Goal: Task Accomplishment & Management: Use online tool/utility

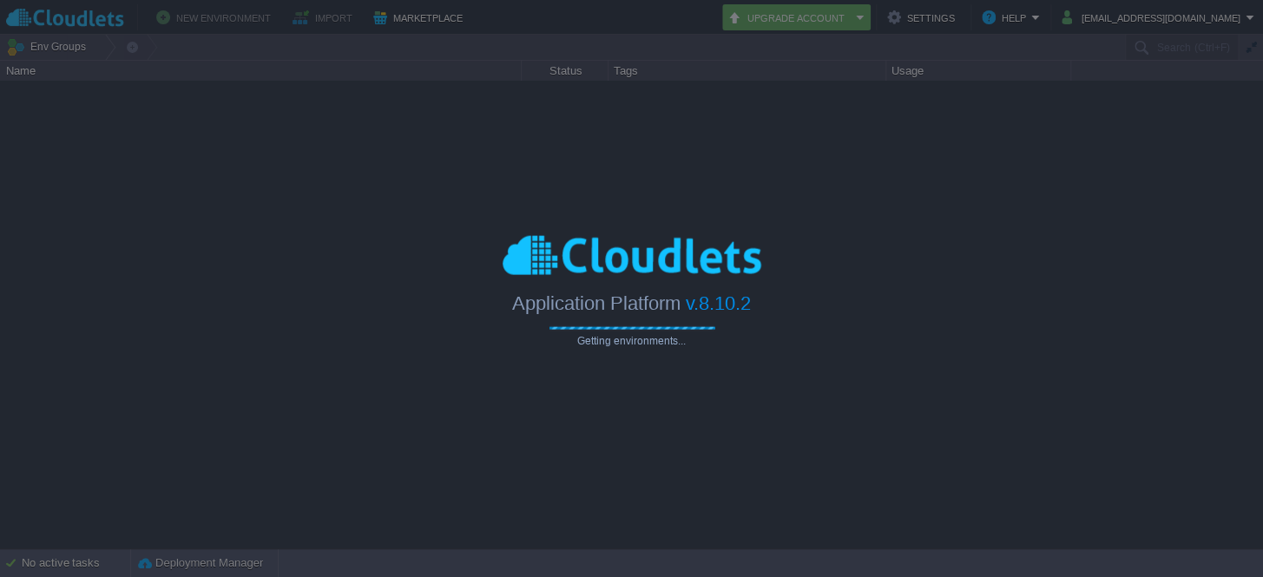
type input "Search (Ctrl+F)"
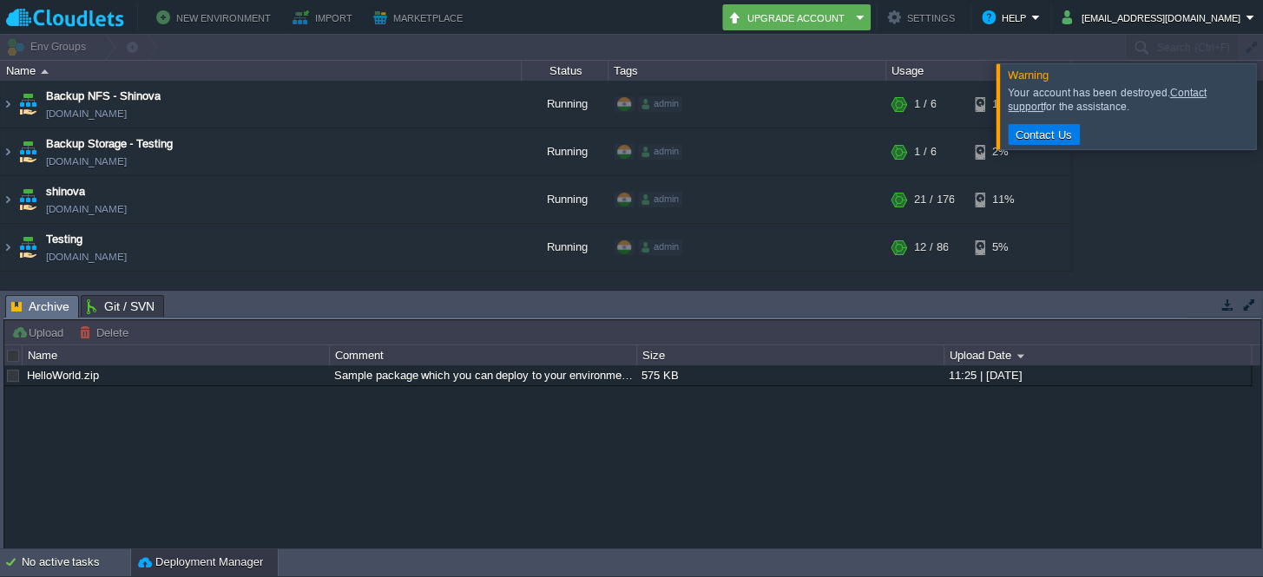
click at [1262, 116] on div at bounding box center [1283, 105] width 0 height 85
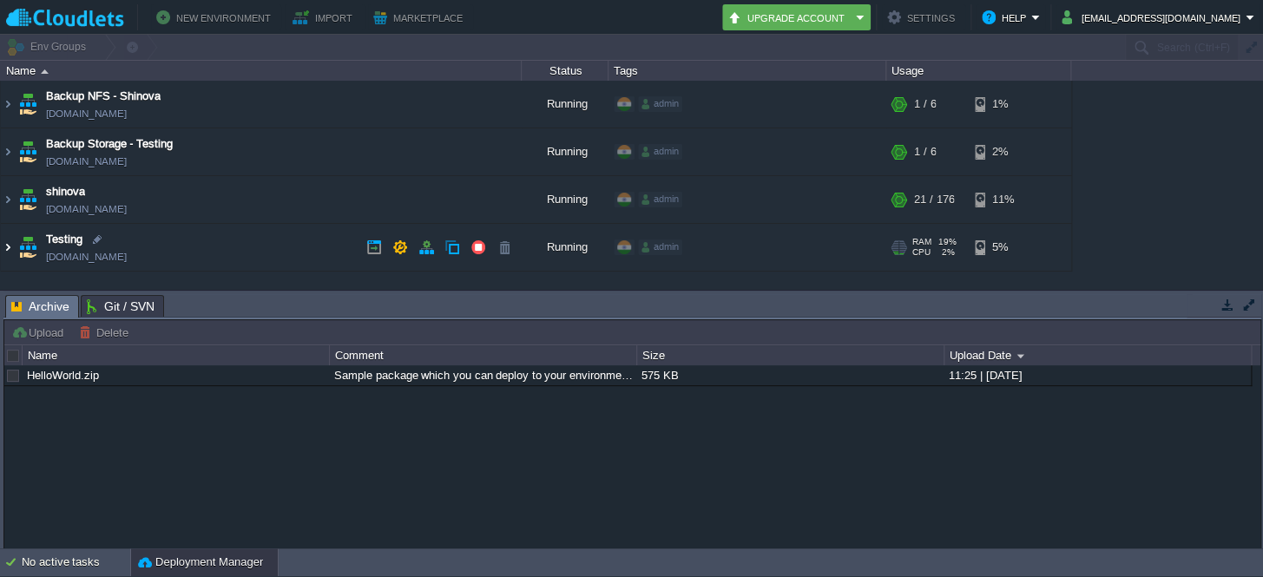
click at [9, 243] on img at bounding box center [8, 247] width 14 height 47
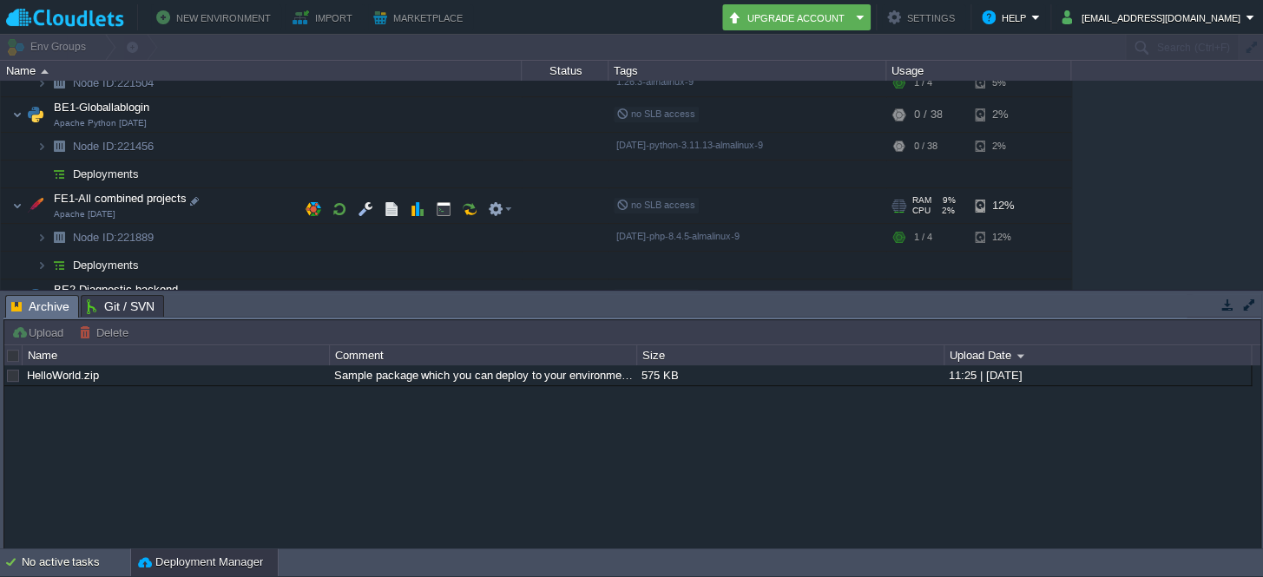
scroll to position [155, 0]
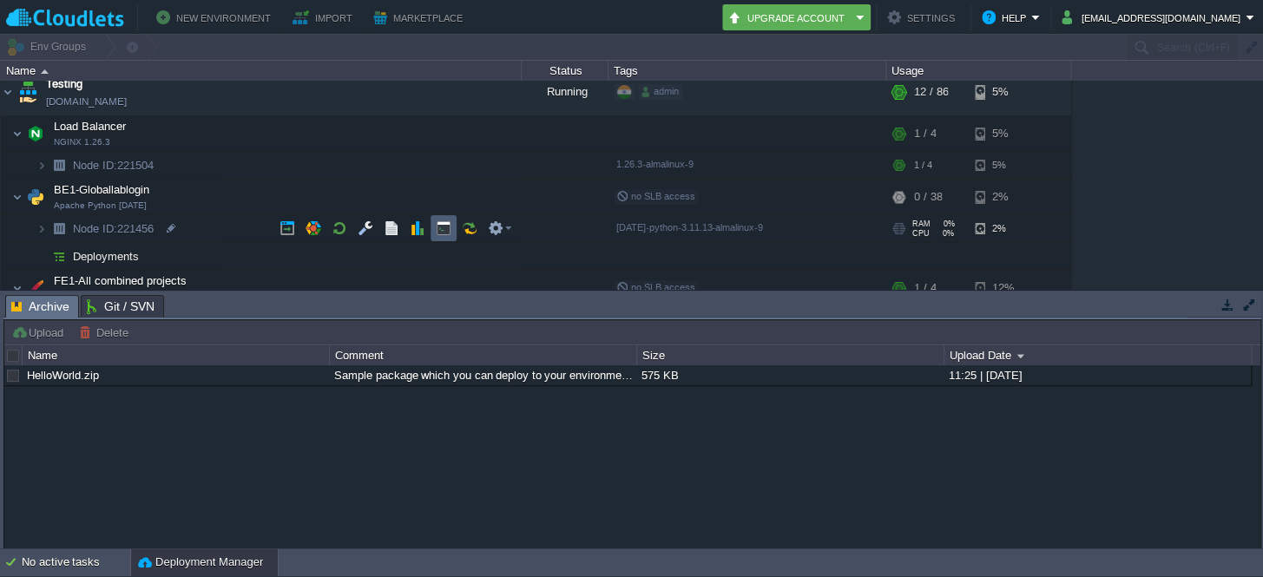
click at [443, 232] on button "button" at bounding box center [444, 228] width 16 height 16
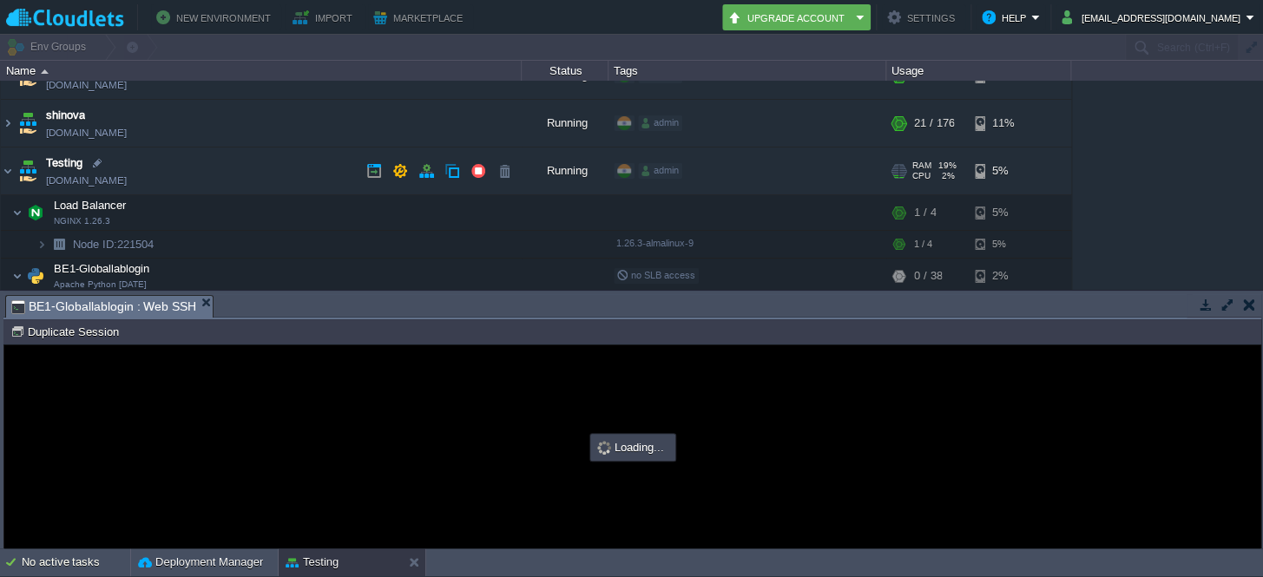
scroll to position [0, 0]
type input "#000000"
click at [403, 172] on button "button" at bounding box center [400, 171] width 16 height 16
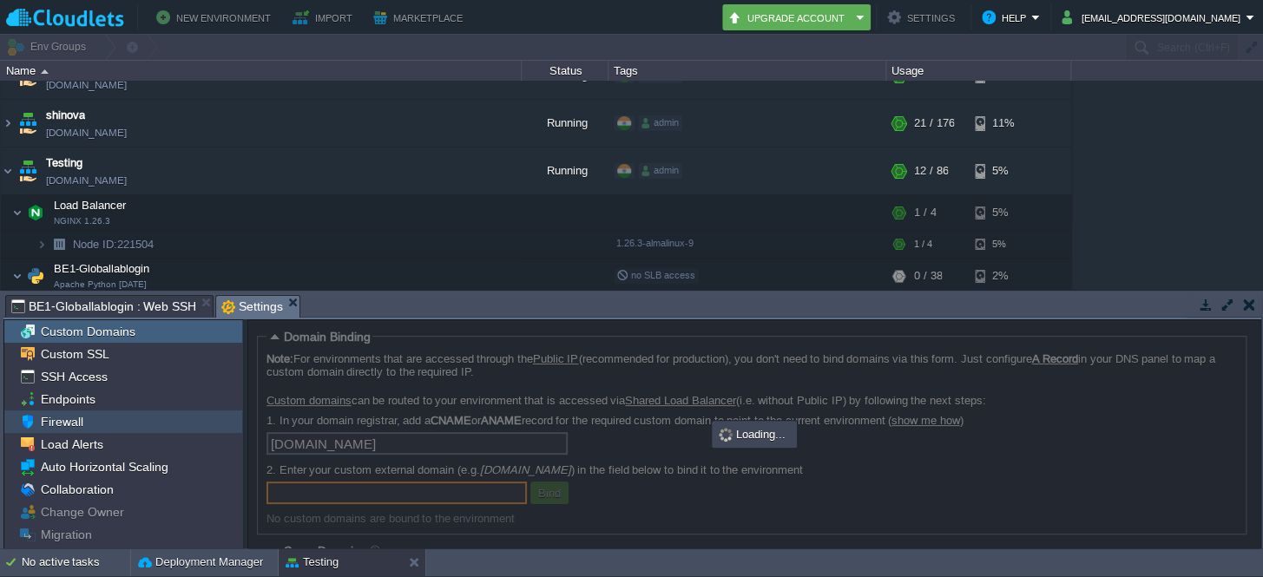
click at [104, 410] on div "Firewall" at bounding box center [123, 421] width 238 height 23
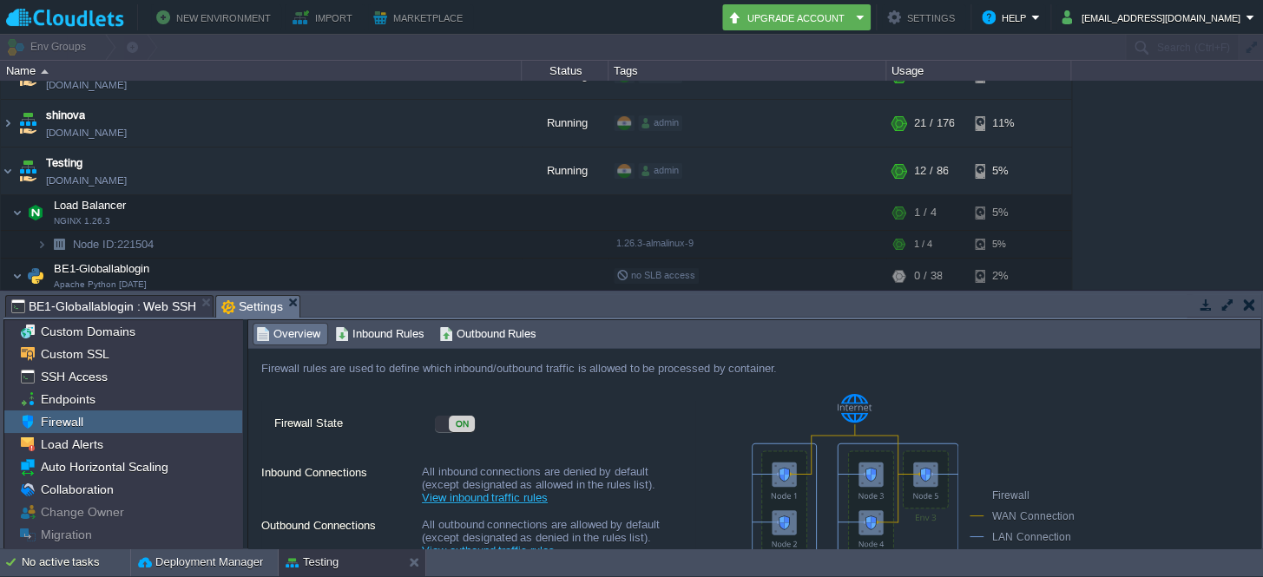
click at [381, 349] on div "Firewall rules are used to define which inbound/outbound traffic is allowed to …" at bounding box center [662, 368] width 829 height 39
click at [382, 340] on span "Inbound Rules" at bounding box center [379, 334] width 89 height 19
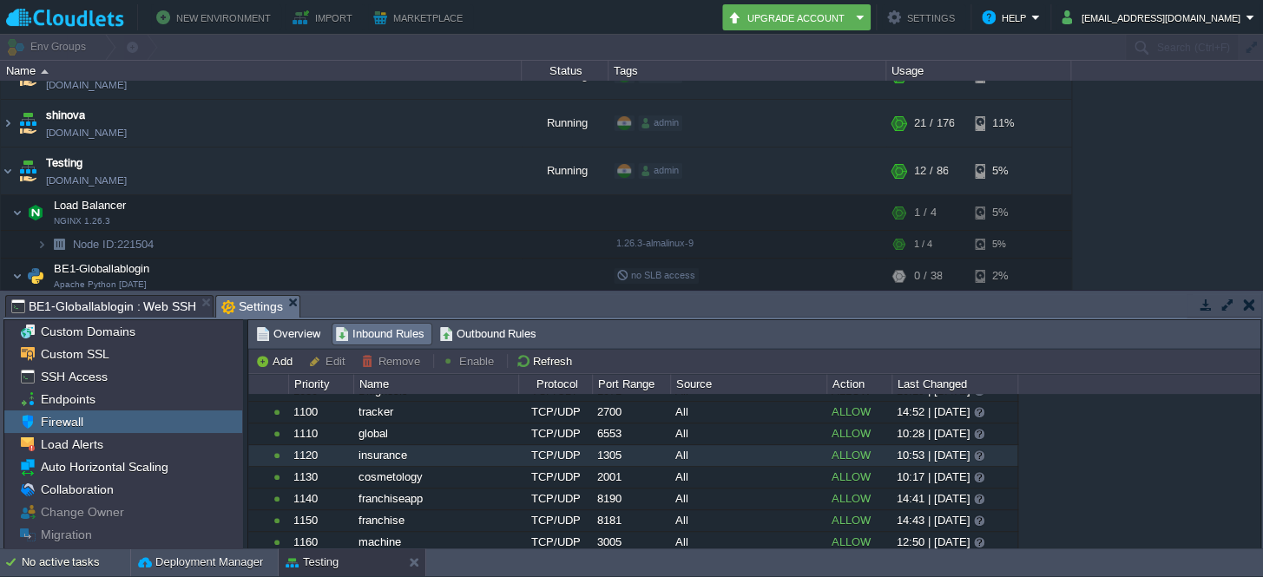
scroll to position [473, 0]
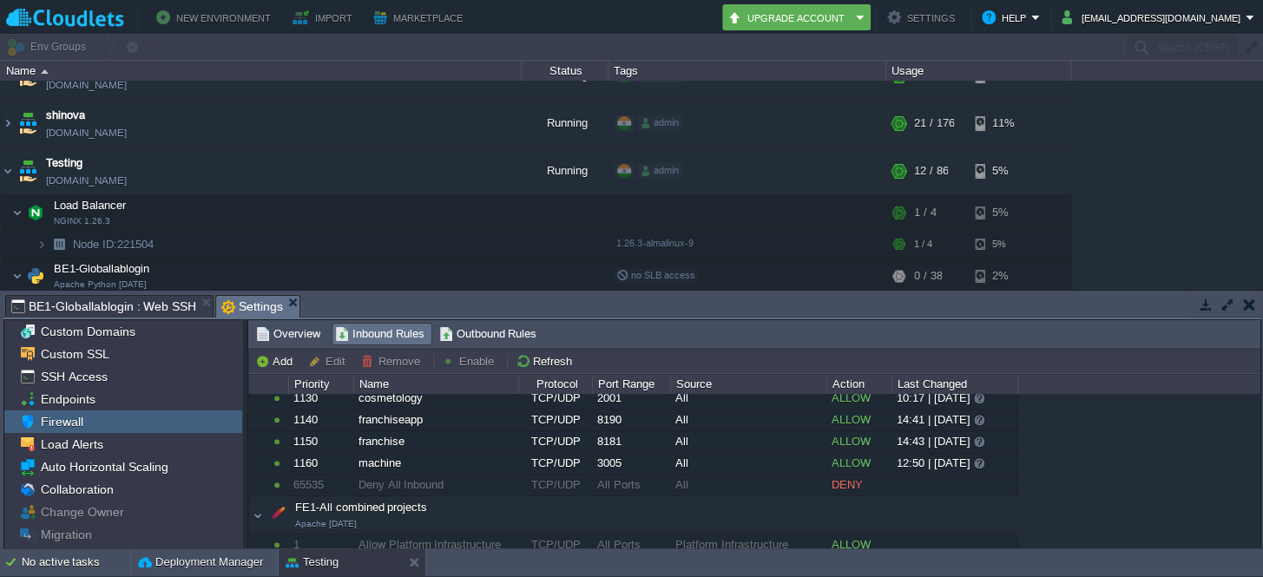
click at [87, 303] on span "BE1-Globallablogin : Web SSH" at bounding box center [103, 306] width 185 height 21
